Goal: Communication & Community: Connect with others

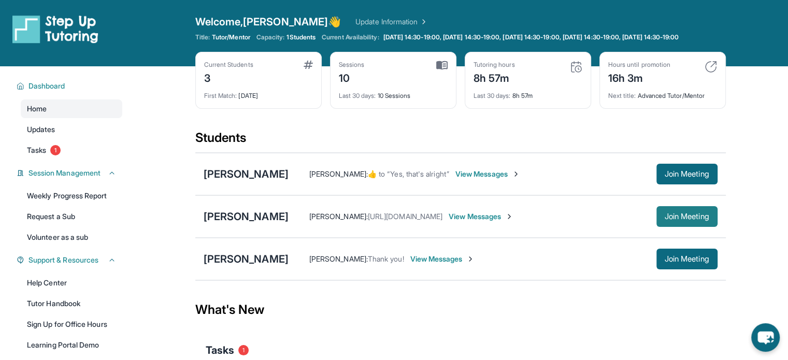
click at [673, 227] on button "Join Meeting" at bounding box center [687, 216] width 61 height 21
click at [502, 222] on span "View Messages" at bounding box center [481, 216] width 65 height 10
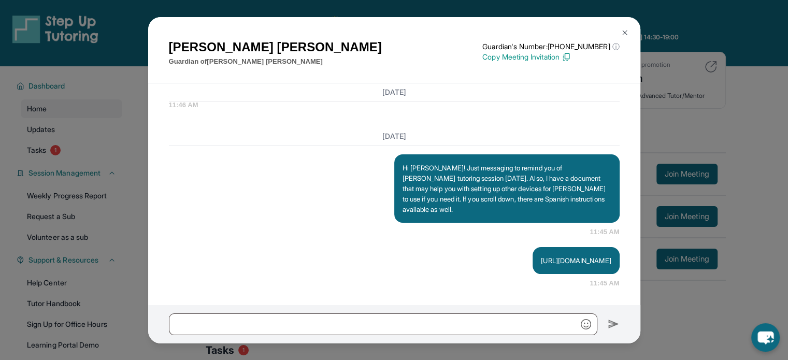
scroll to position [3104, 0]
click at [349, 318] on input "text" at bounding box center [383, 325] width 429 height 22
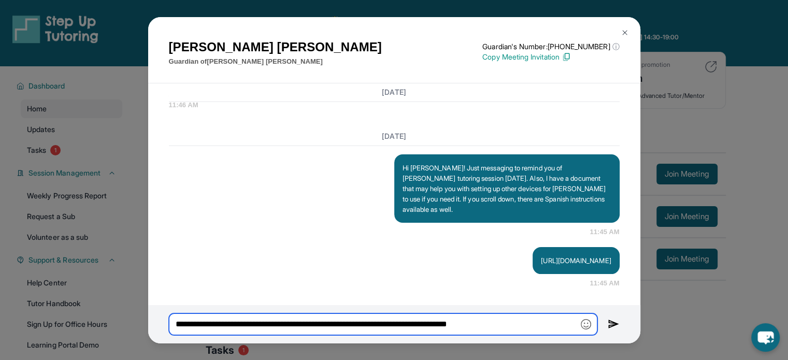
type input "**********"
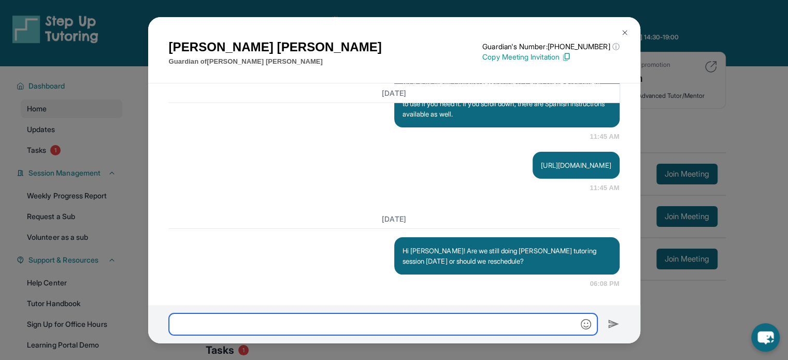
scroll to position [3200, 0]
click at [697, 190] on div "[PERSON_NAME] Guardian of [PERSON_NAME] Guardian's Number: [PHONE_NUMBER] ⓘ Thi…" at bounding box center [394, 180] width 788 height 360
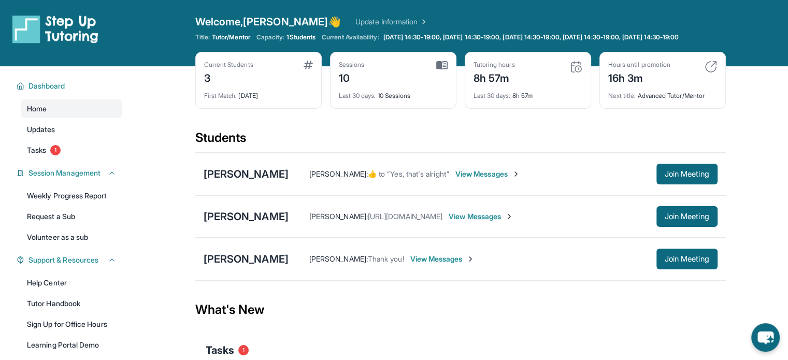
click at [498, 222] on span "View Messages" at bounding box center [481, 216] width 65 height 10
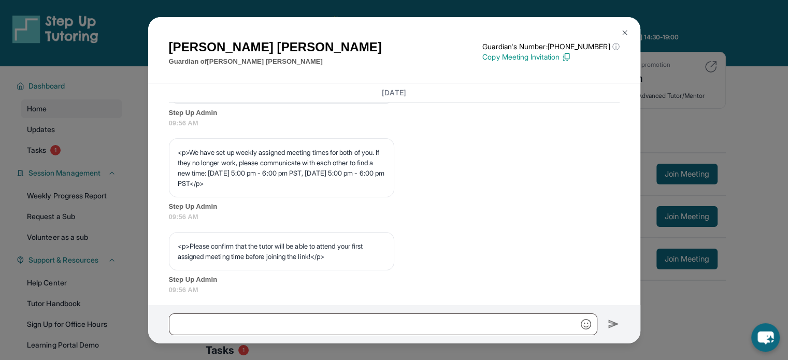
scroll to position [593, 0]
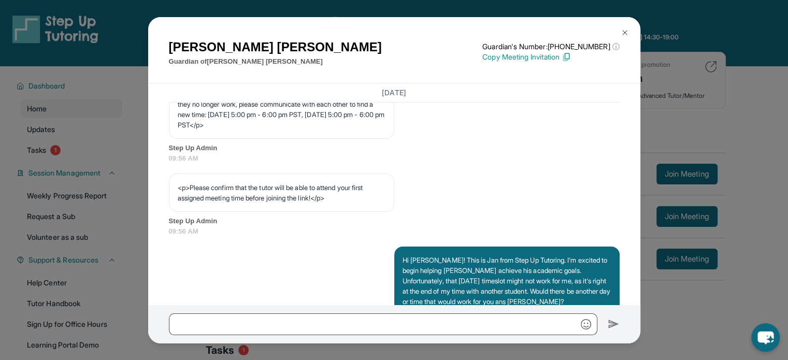
click at [769, 95] on div "[PERSON_NAME] Guardian of [PERSON_NAME] Guardian's Number: [PHONE_NUMBER] ⓘ Thi…" at bounding box center [394, 180] width 788 height 360
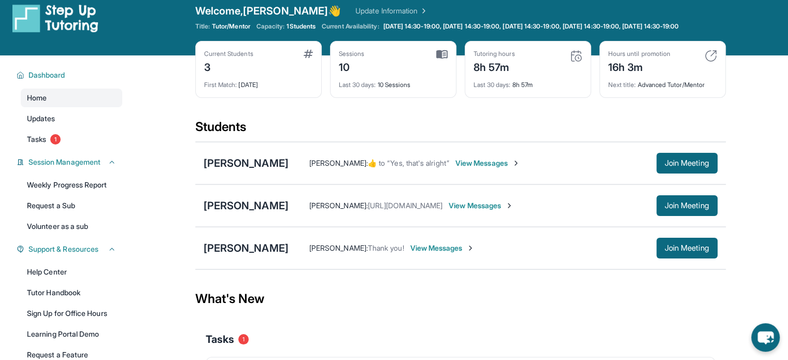
scroll to position [0, 0]
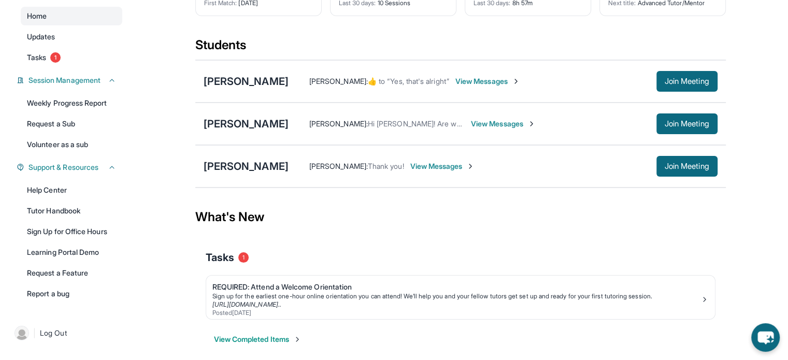
scroll to position [109, 0]
